Goal: Navigation & Orientation: Find specific page/section

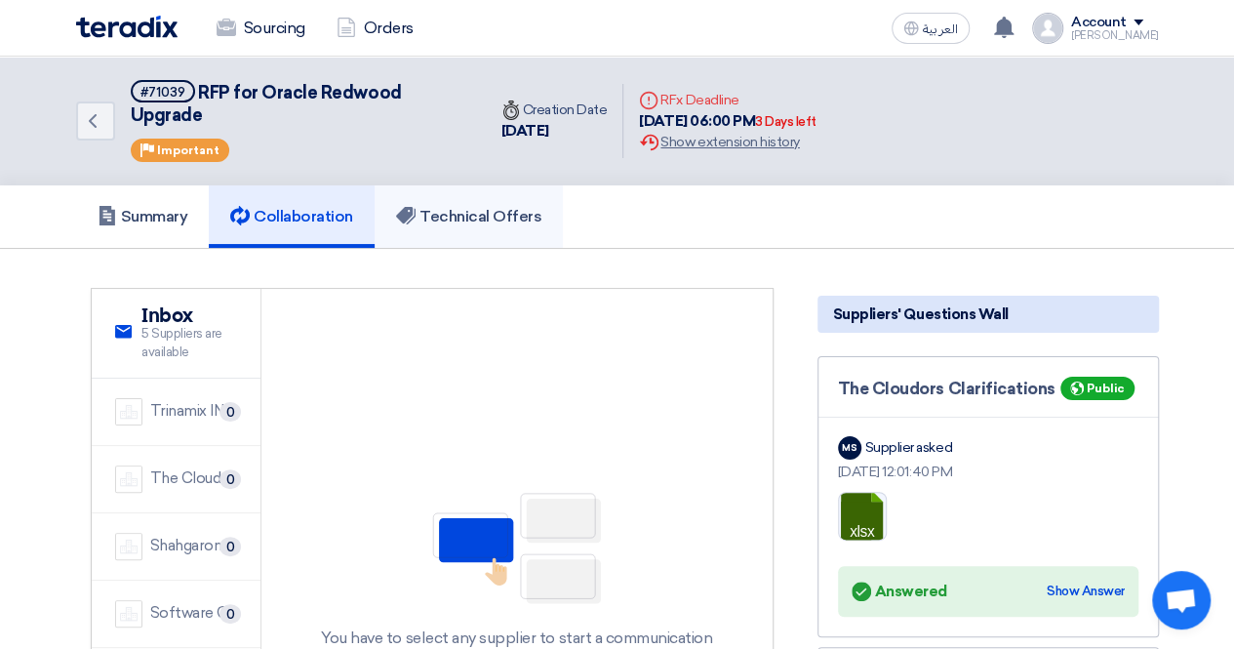
click at [470, 207] on h5 "Technical Offers" at bounding box center [468, 217] width 145 height 20
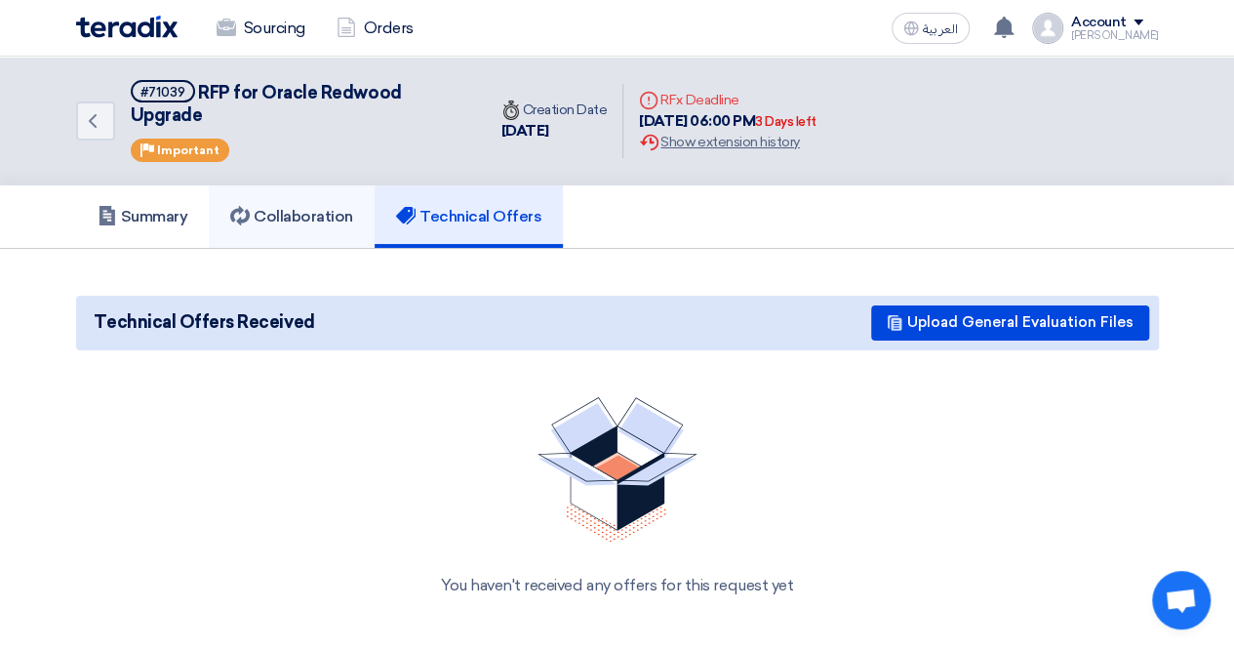
drag, startPoint x: 307, startPoint y: 212, endPoint x: 317, endPoint y: 208, distance: 10.5
click at [306, 212] on h5 "Collaboration" at bounding box center [291, 217] width 123 height 20
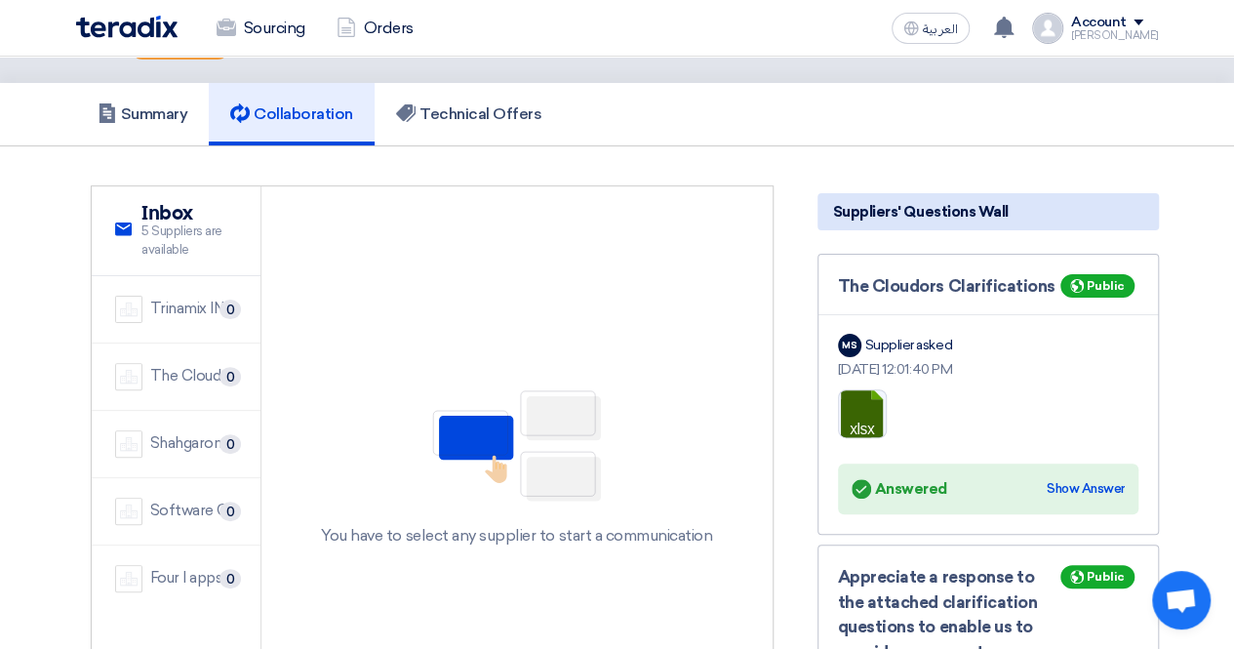
scroll to position [98, 0]
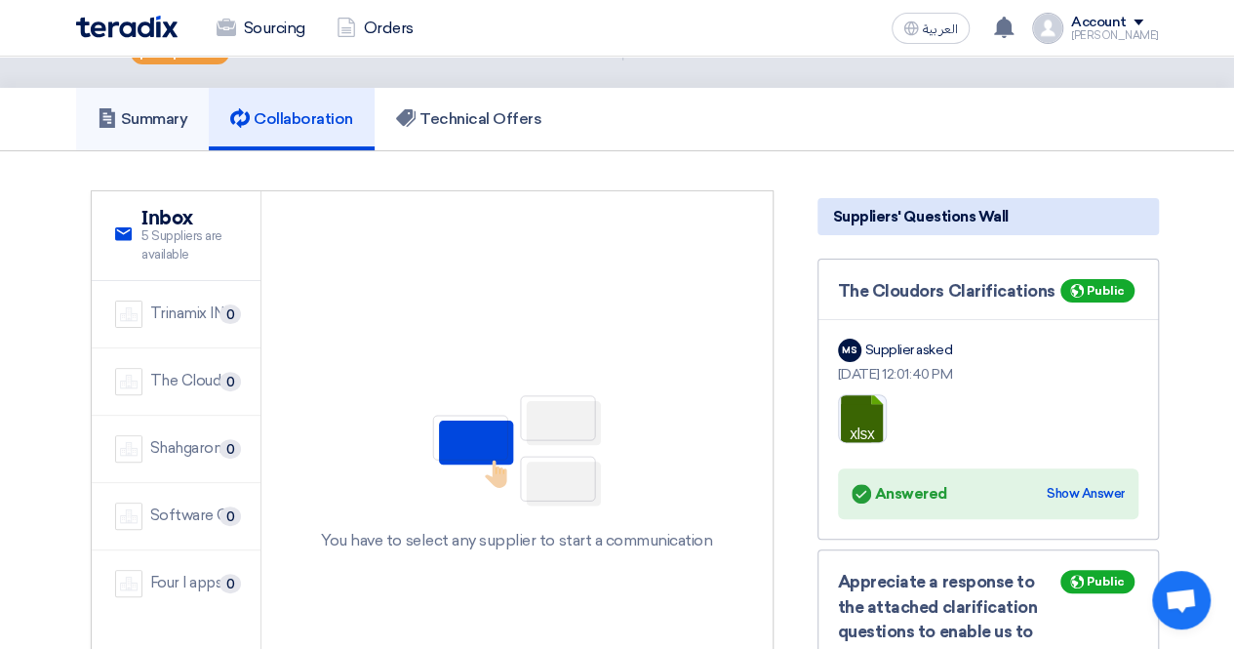
click at [145, 119] on h5 "Summary" at bounding box center [143, 119] width 91 height 20
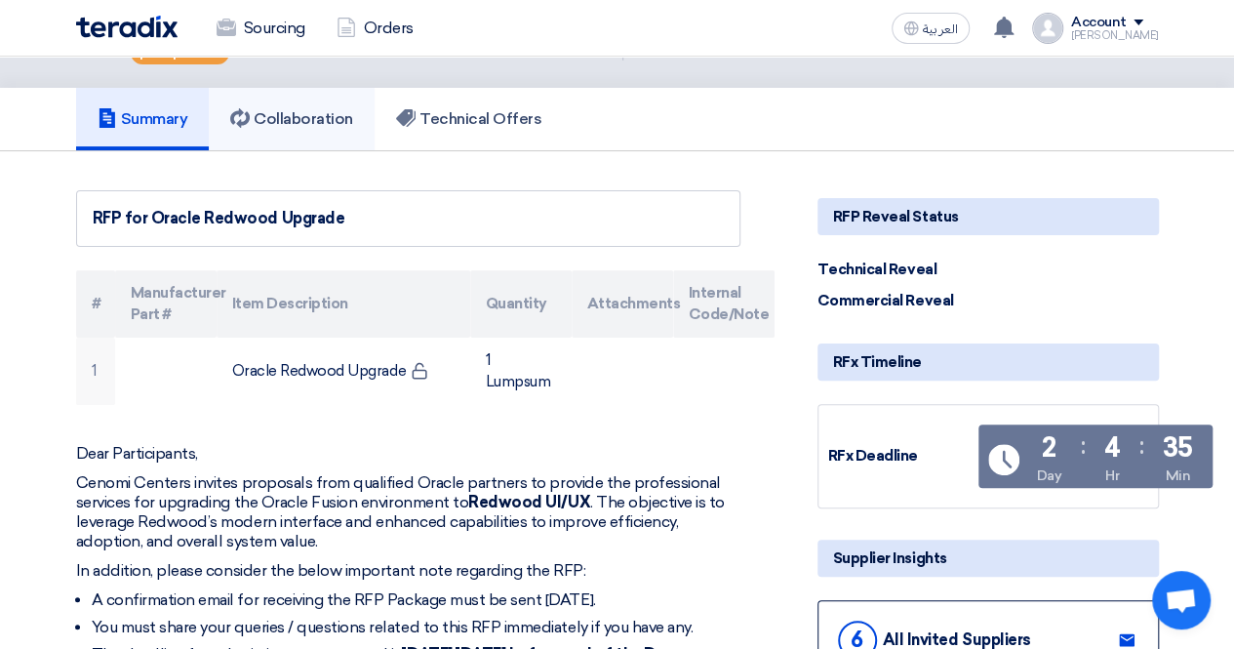
click at [279, 110] on h5 "Collaboration" at bounding box center [291, 119] width 123 height 20
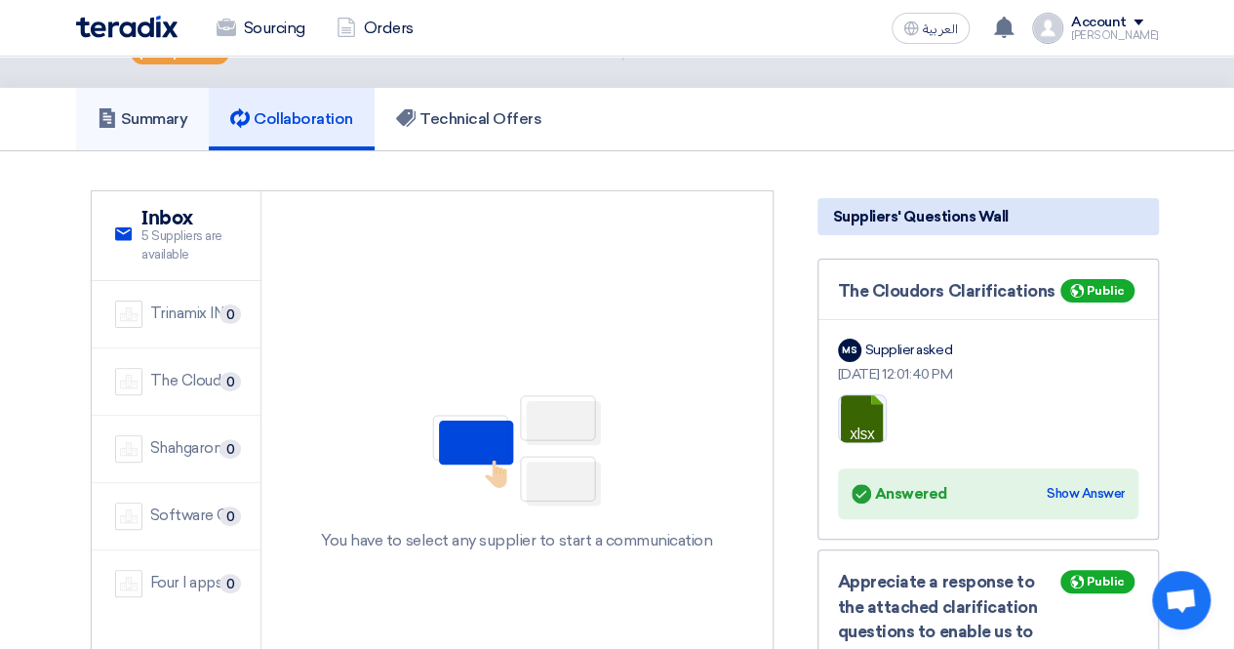
click at [140, 119] on h5 "Summary" at bounding box center [143, 119] width 91 height 20
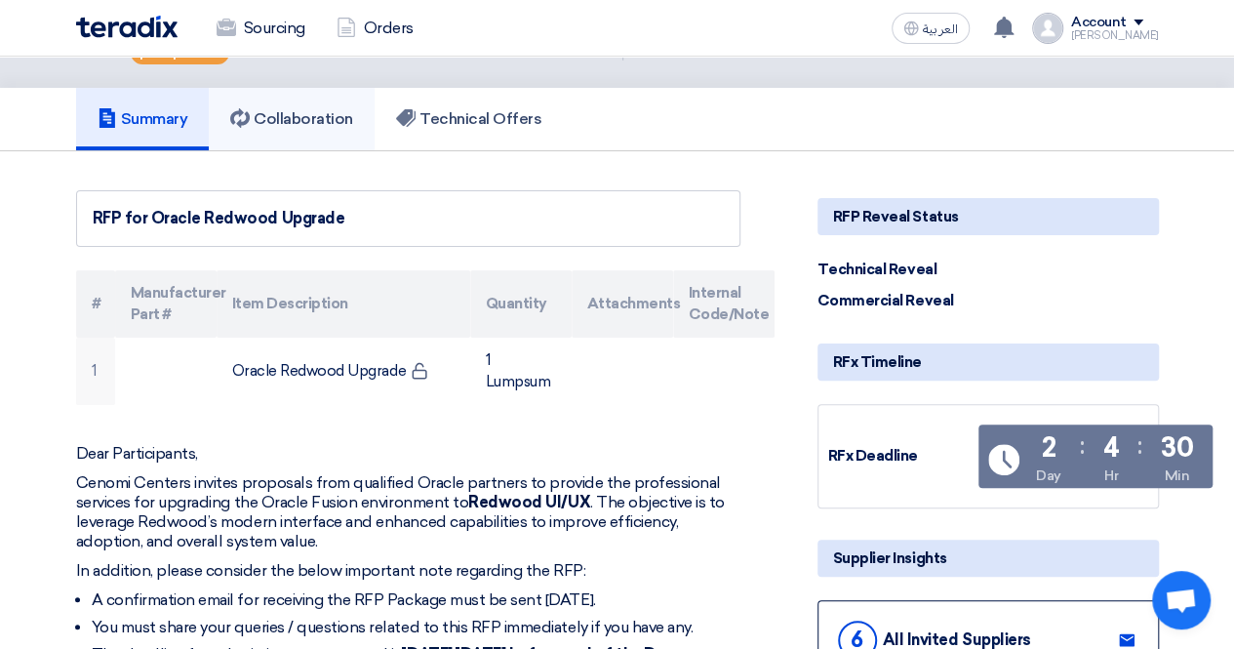
click at [313, 114] on h5 "Collaboration" at bounding box center [291, 119] width 123 height 20
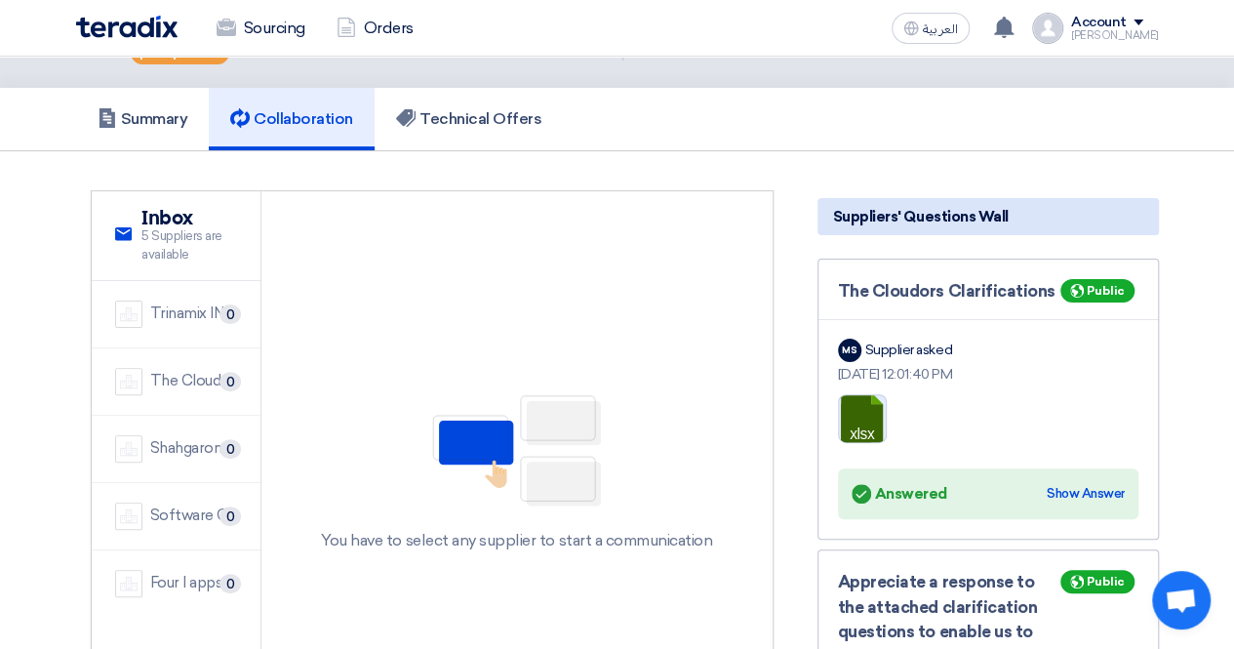
scroll to position [488, 0]
